Goal: Check status: Check status

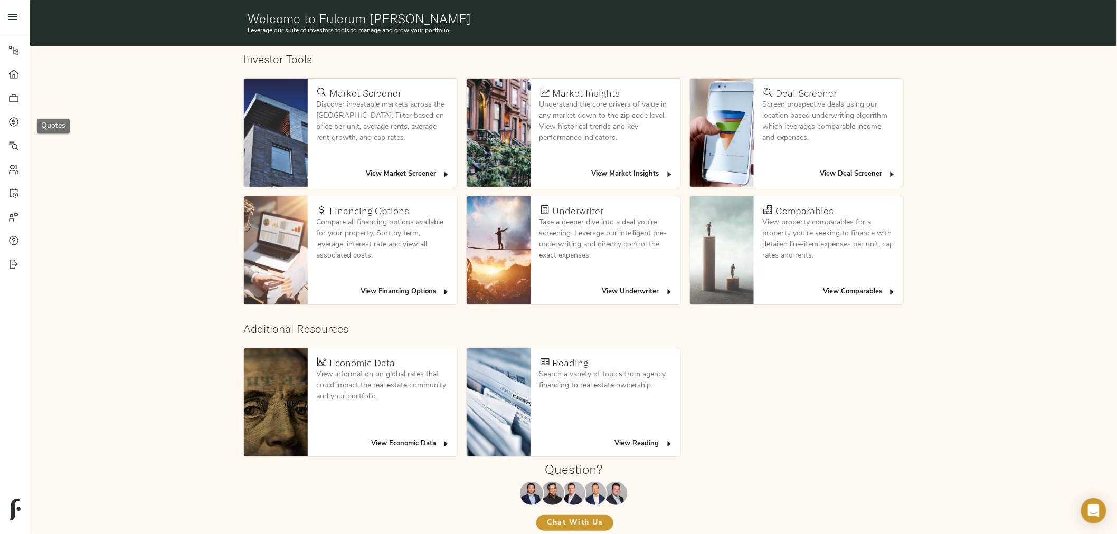
click at [15, 121] on icon at bounding box center [13, 122] width 11 height 11
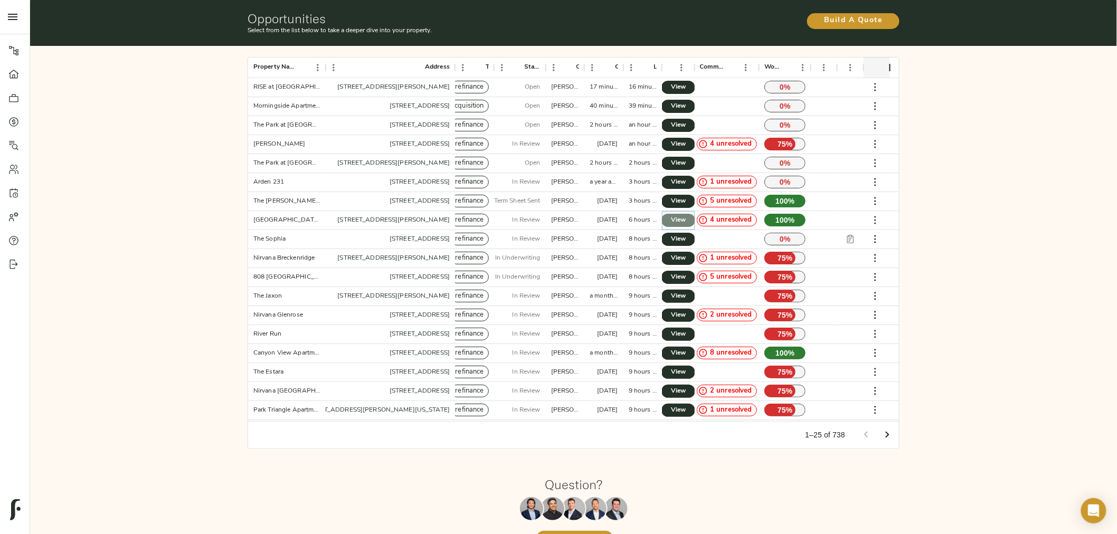
click at [684, 222] on span "View" at bounding box center [678, 220] width 13 height 11
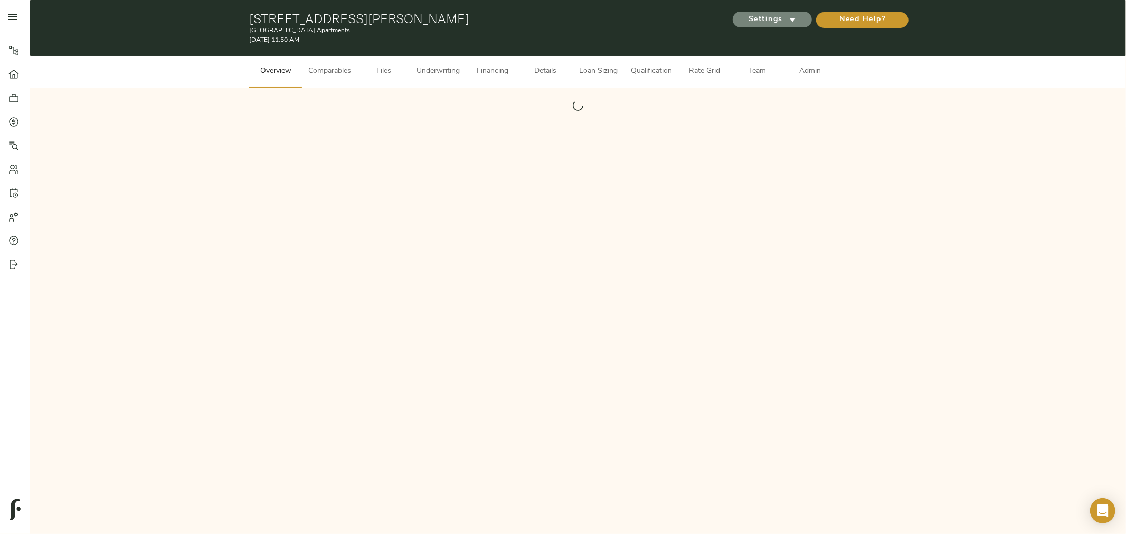
click at [785, 18] on span "Settings" at bounding box center [772, 19] width 58 height 13
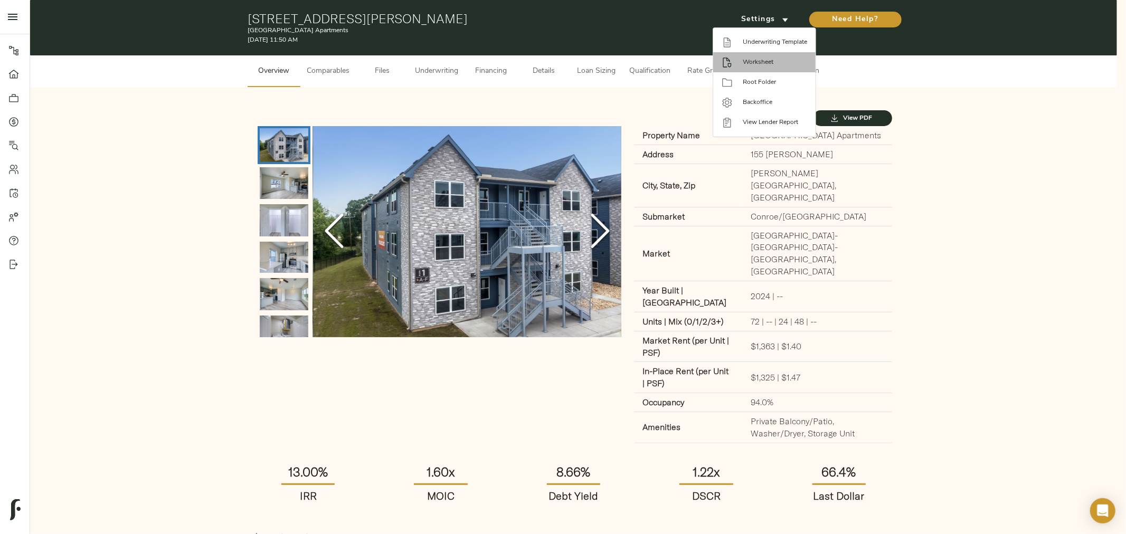
click at [769, 60] on span "Worksheet" at bounding box center [775, 63] width 64 height 10
click at [561, 101] on div at bounding box center [563, 267] width 1126 height 534
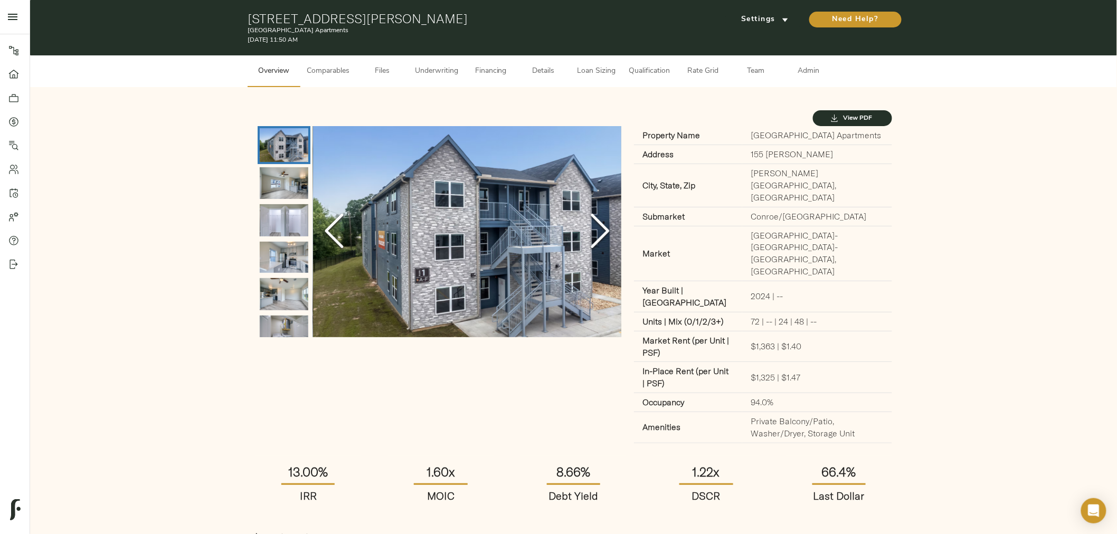
click at [360, 71] on button "Files" at bounding box center [382, 71] width 53 height 32
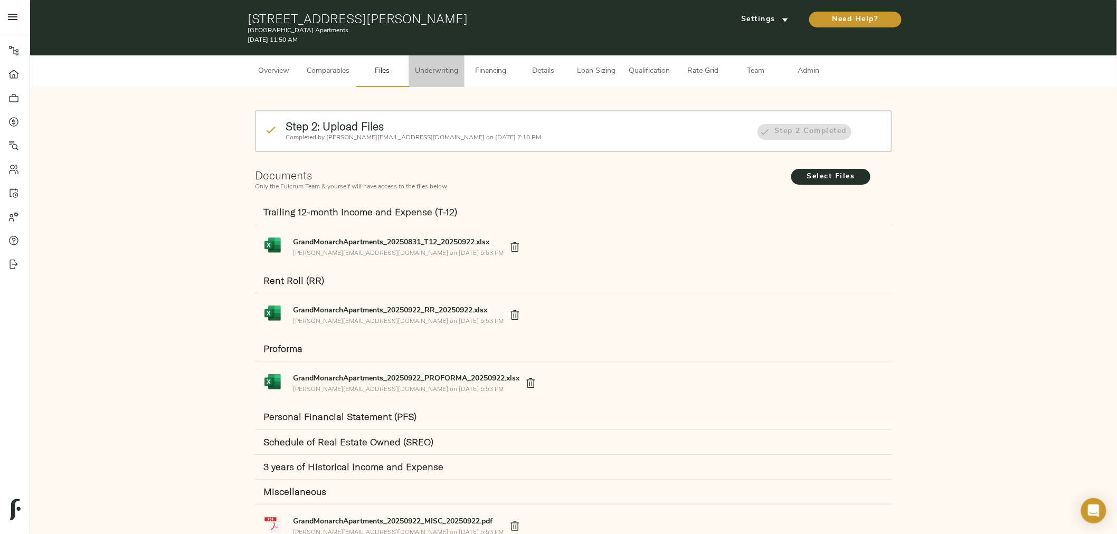
click at [436, 71] on span "Underwriting" at bounding box center [436, 71] width 43 height 13
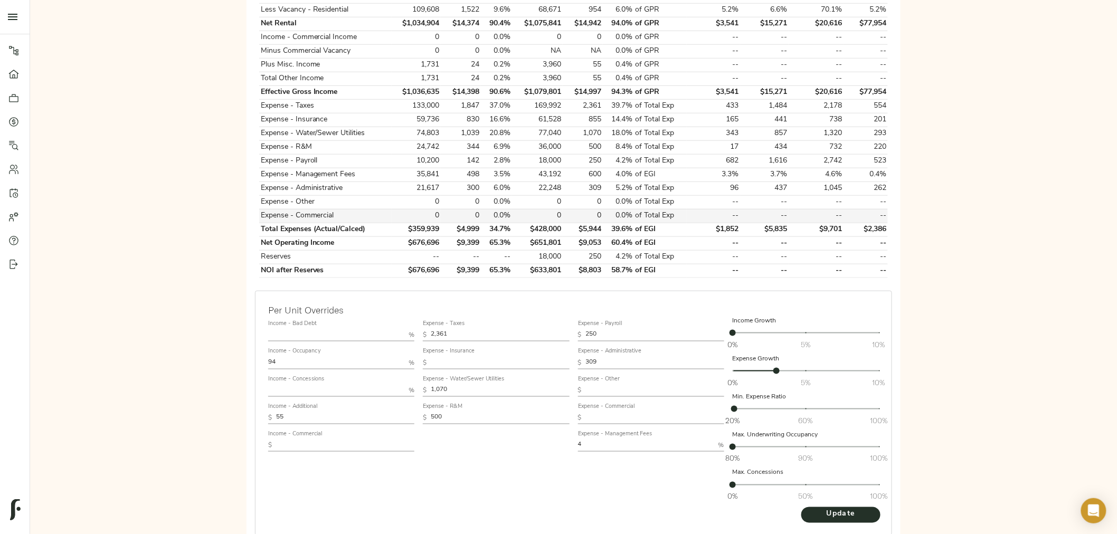
scroll to position [439, 0]
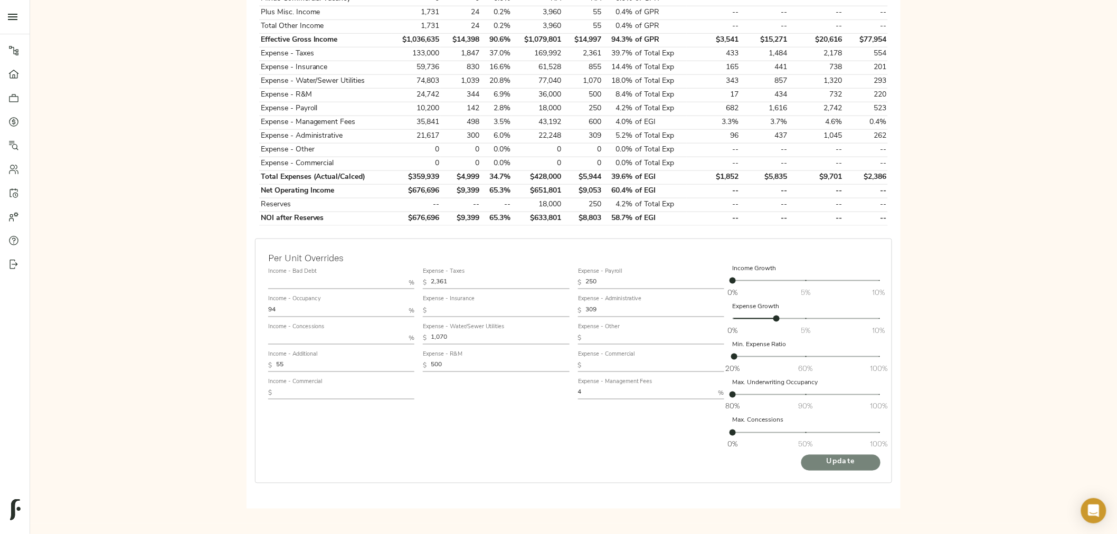
click at [851, 463] on span "Update" at bounding box center [841, 462] width 58 height 13
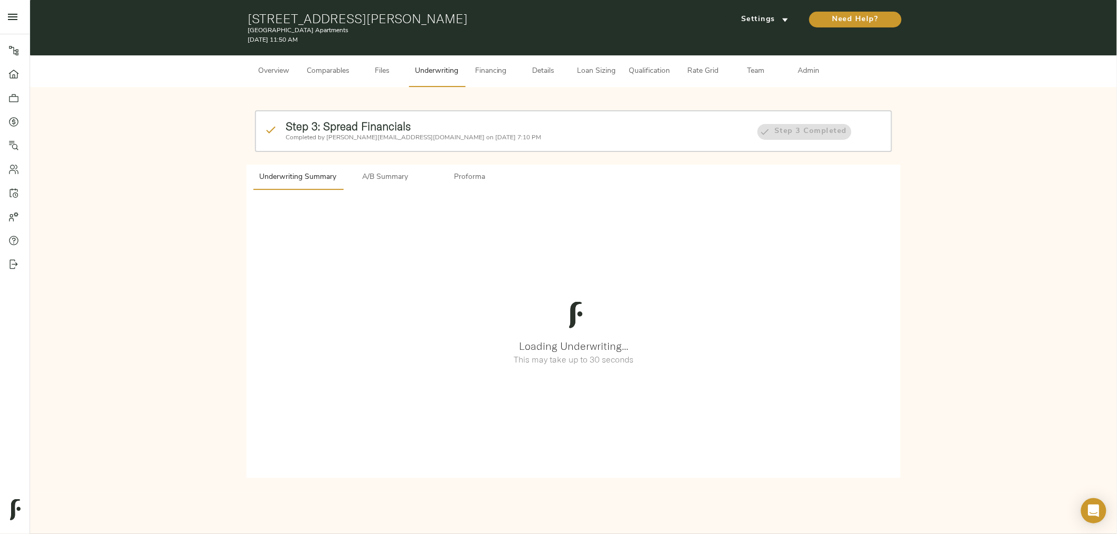
scroll to position [0, 0]
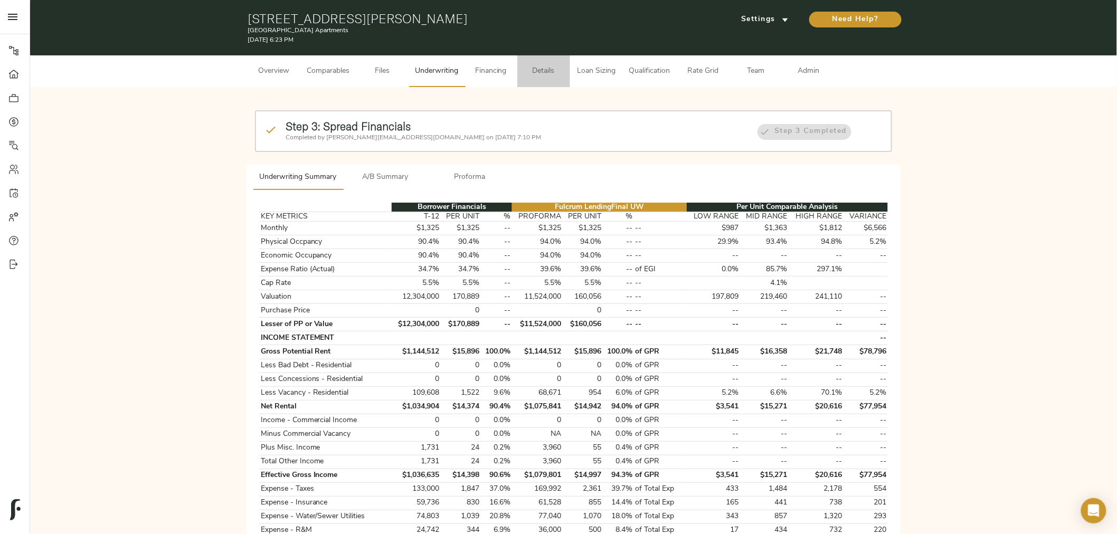
click at [536, 70] on span "Details" at bounding box center [544, 71] width 40 height 13
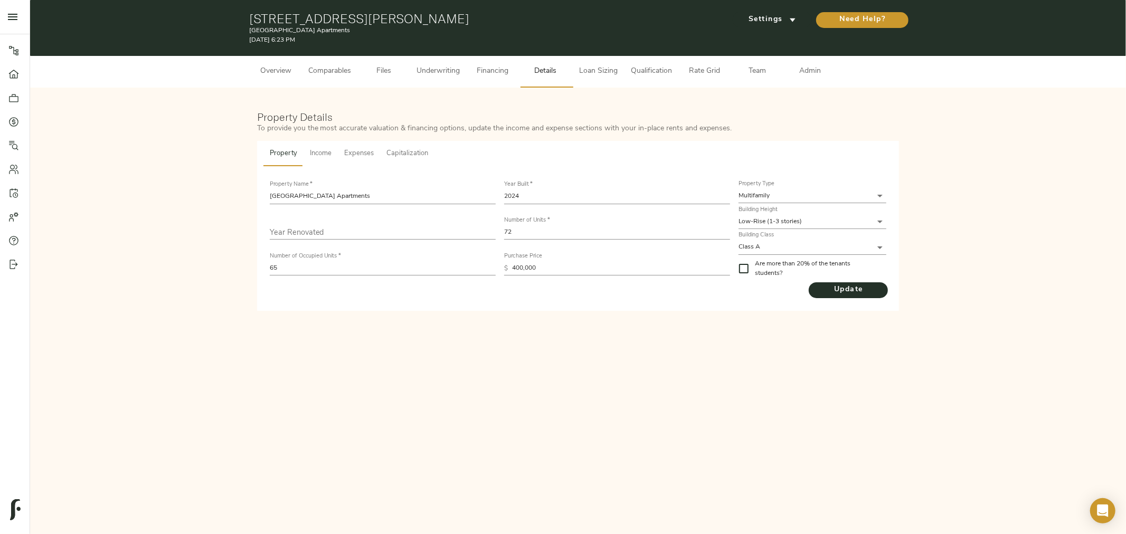
click at [398, 155] on span "Capitalization" at bounding box center [407, 154] width 42 height 12
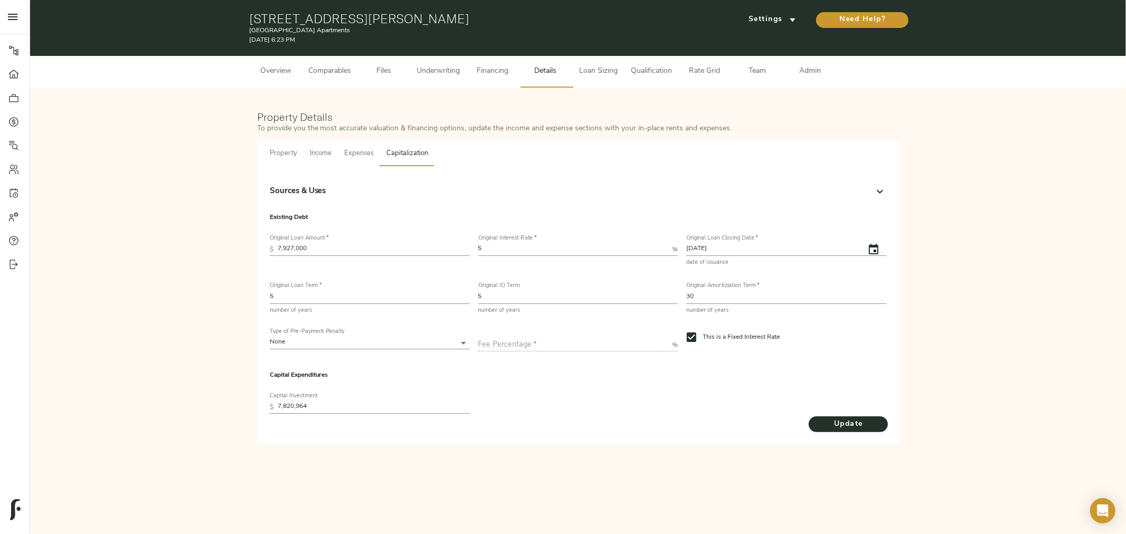
click at [318, 188] on p "Sources & Uses" at bounding box center [298, 192] width 56 height 12
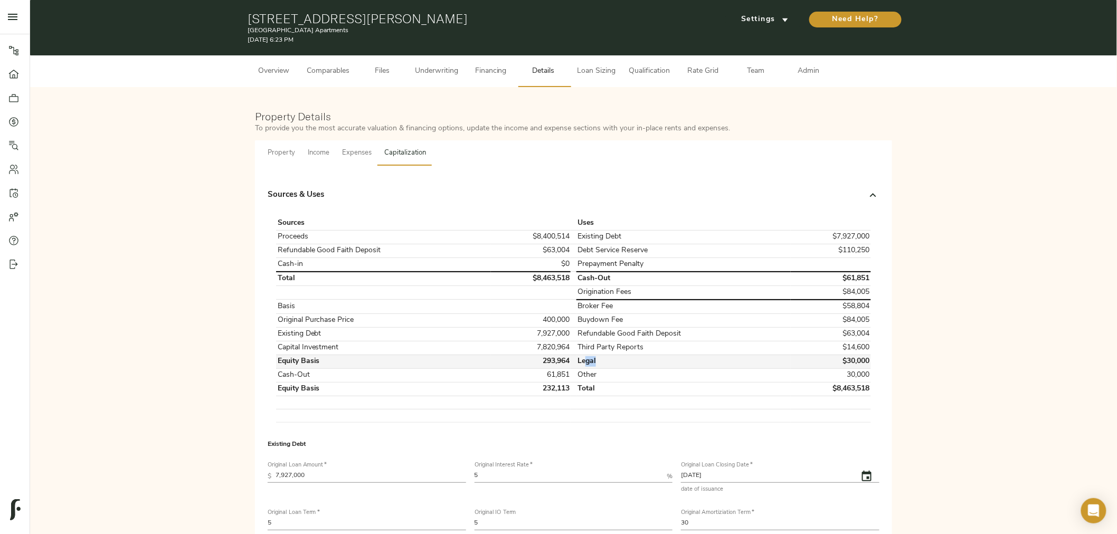
drag, startPoint x: 585, startPoint y: 361, endPoint x: 632, endPoint y: 361, distance: 47.0
click at [632, 361] on td "Legal" at bounding box center [683, 362] width 215 height 14
click at [613, 355] on td "Legal" at bounding box center [683, 362] width 215 height 14
click at [682, 161] on div "Property Income Expenses Capitalization Sources & Uses Sources Uses Proceeds $8…" at bounding box center [573, 405] width 637 height 531
drag, startPoint x: 578, startPoint y: 361, endPoint x: 869, endPoint y: 355, distance: 292.0
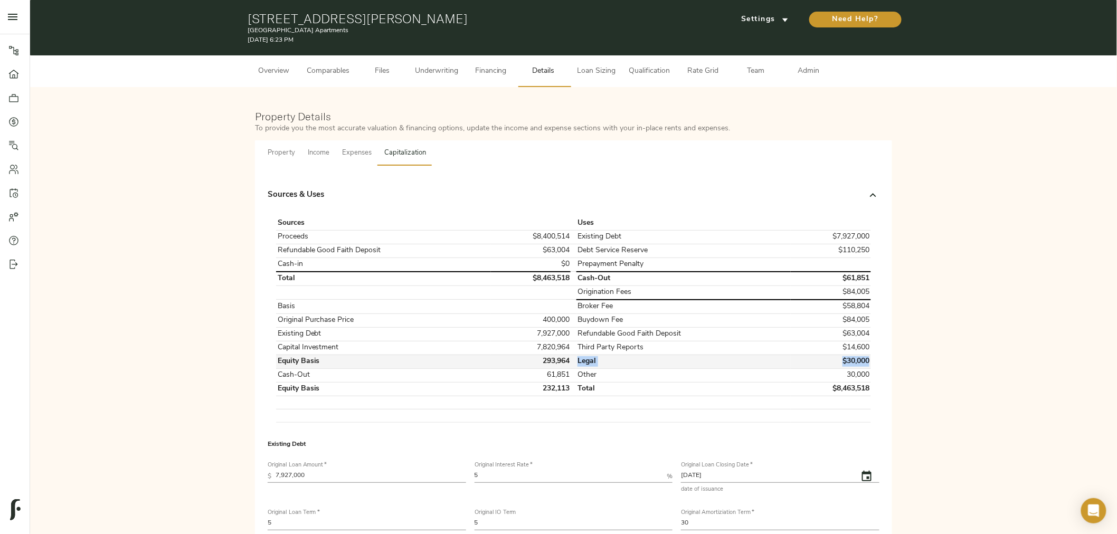
click at [869, 355] on tr "Equity Basis 293,964 Legal $30,000" at bounding box center [573, 362] width 595 height 14
click at [937, 231] on div "Property Details To provide you the most accurate valuation & financing options…" at bounding box center [574, 391] width 1066 height 587
click at [623, 108] on div "Property Details To provide you the most accurate valuation & financing options…" at bounding box center [573, 123] width 641 height 30
click at [746, 21] on span "Settings" at bounding box center [765, 19] width 58 height 13
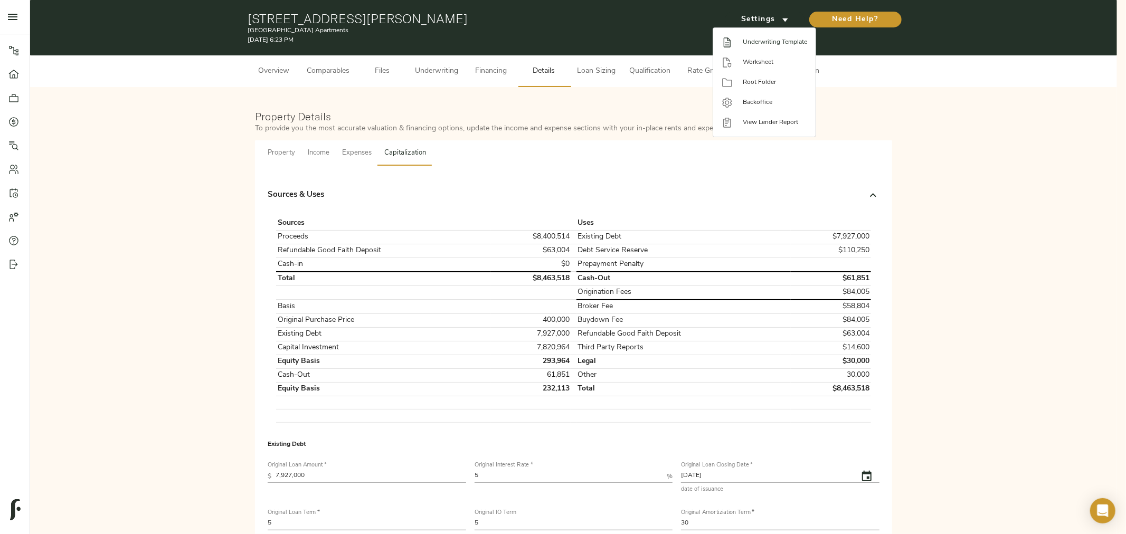
click at [751, 42] on span "Underwriting Template" at bounding box center [775, 42] width 64 height 10
click at [475, 167] on div at bounding box center [563, 267] width 1126 height 534
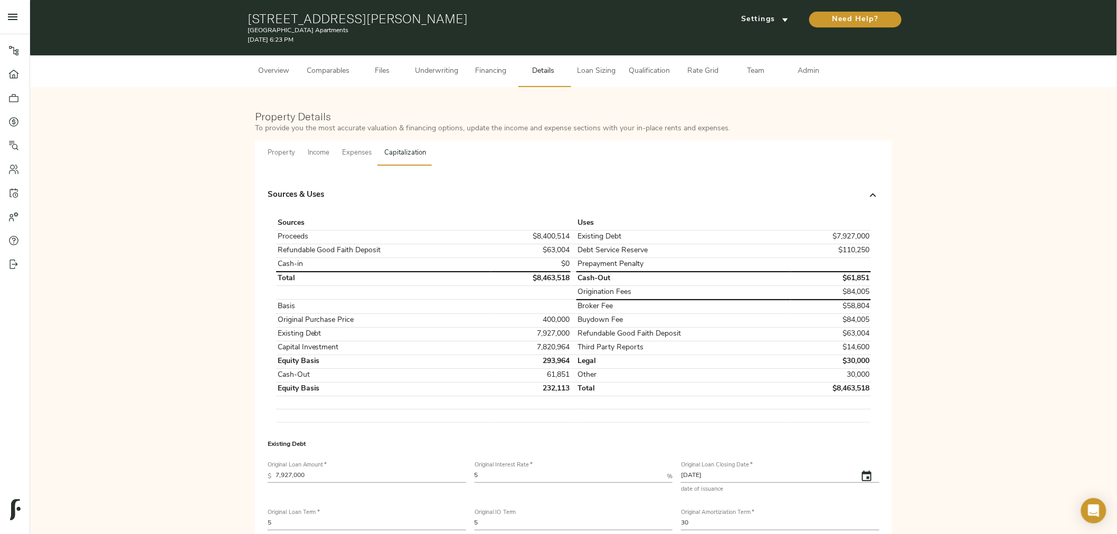
click at [275, 152] on span "Property" at bounding box center [281, 153] width 27 height 12
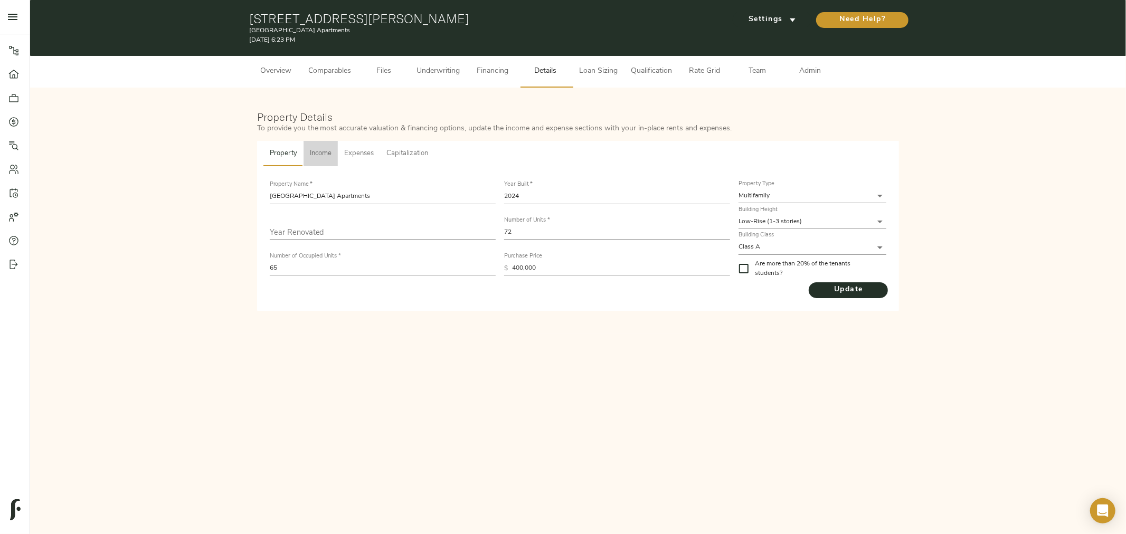
click at [316, 154] on span "Income" at bounding box center [321, 154] width 22 height 12
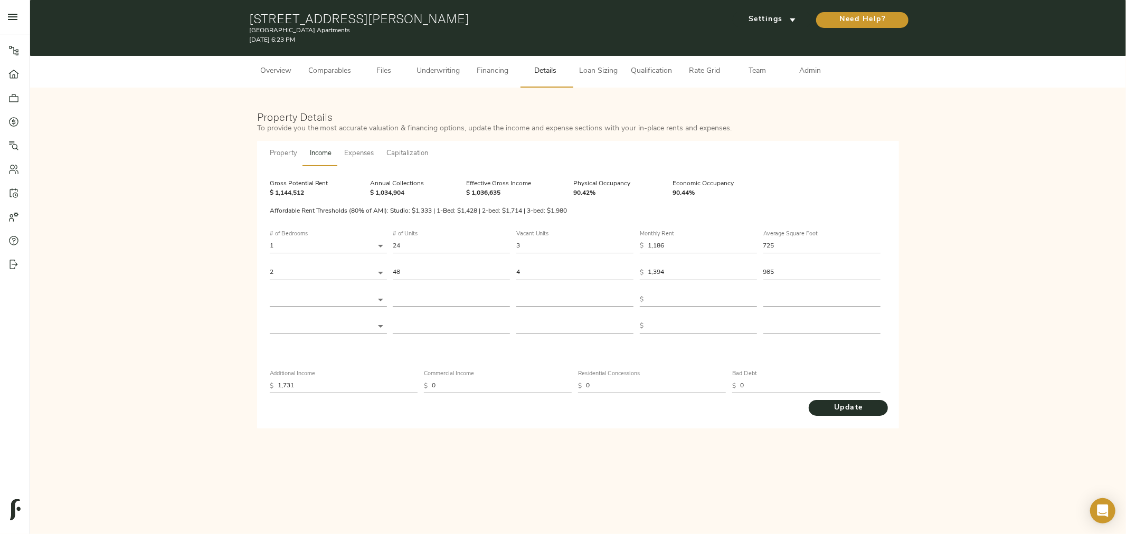
click at [286, 77] on span "Overview" at bounding box center [276, 71] width 40 height 13
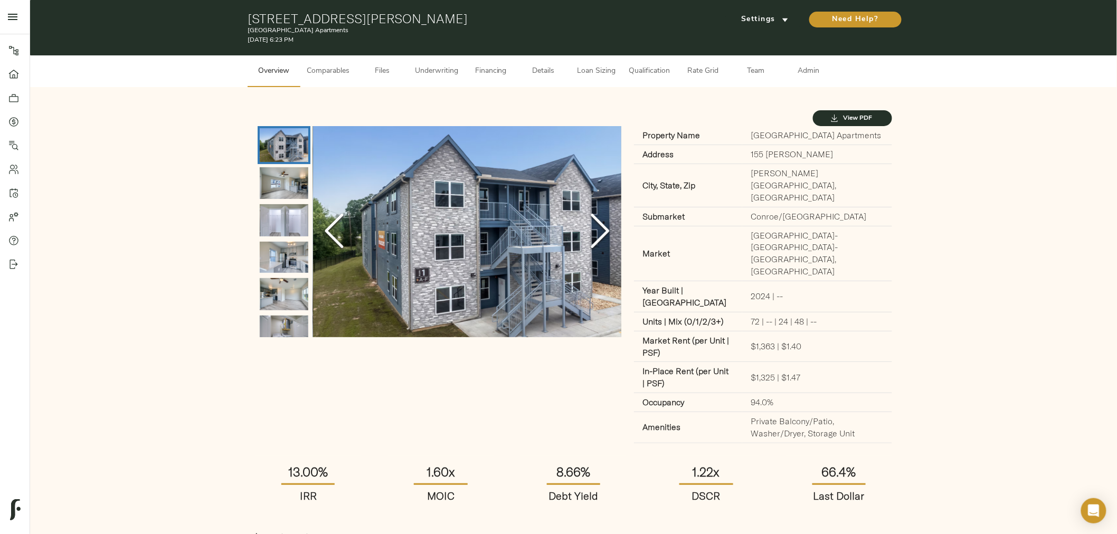
click at [846, 111] on button "View PDF" at bounding box center [852, 118] width 79 height 16
